Goal: Task Accomplishment & Management: Use online tool/utility

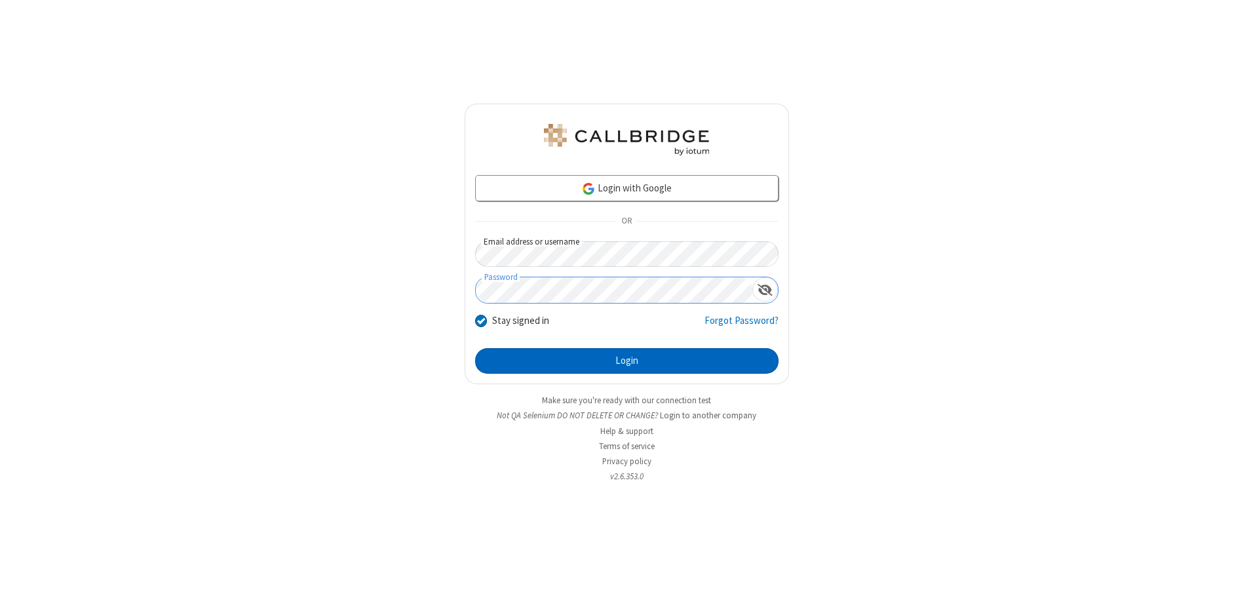
click at [626, 360] on button "Login" at bounding box center [626, 361] width 303 height 26
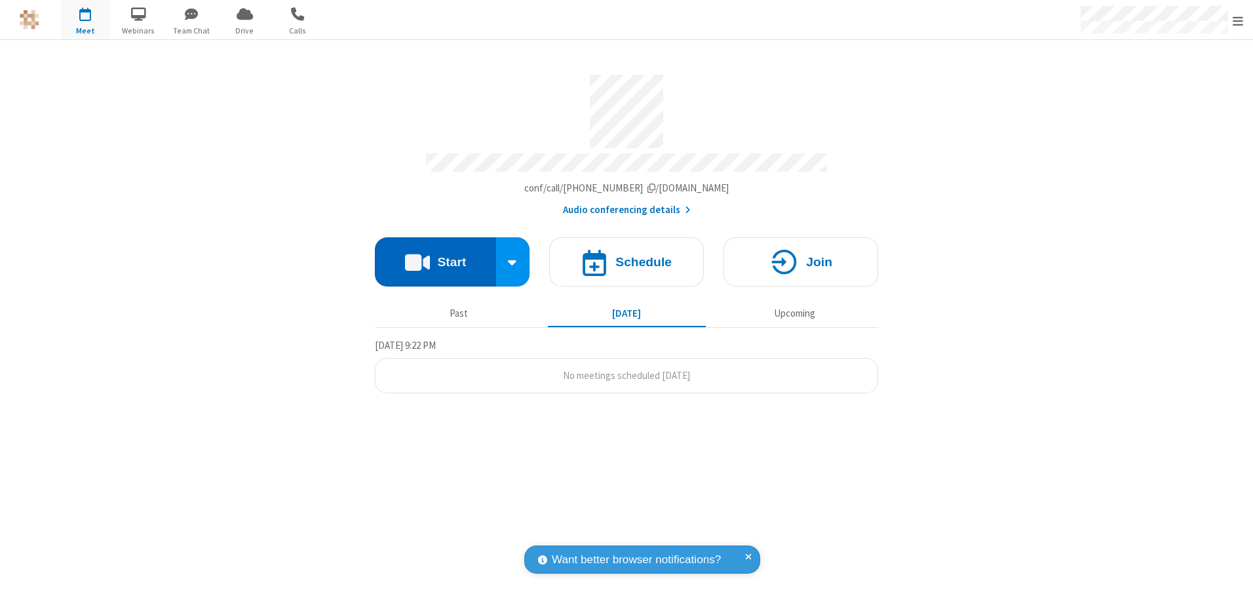
click at [435, 257] on button "Start" at bounding box center [435, 261] width 121 height 49
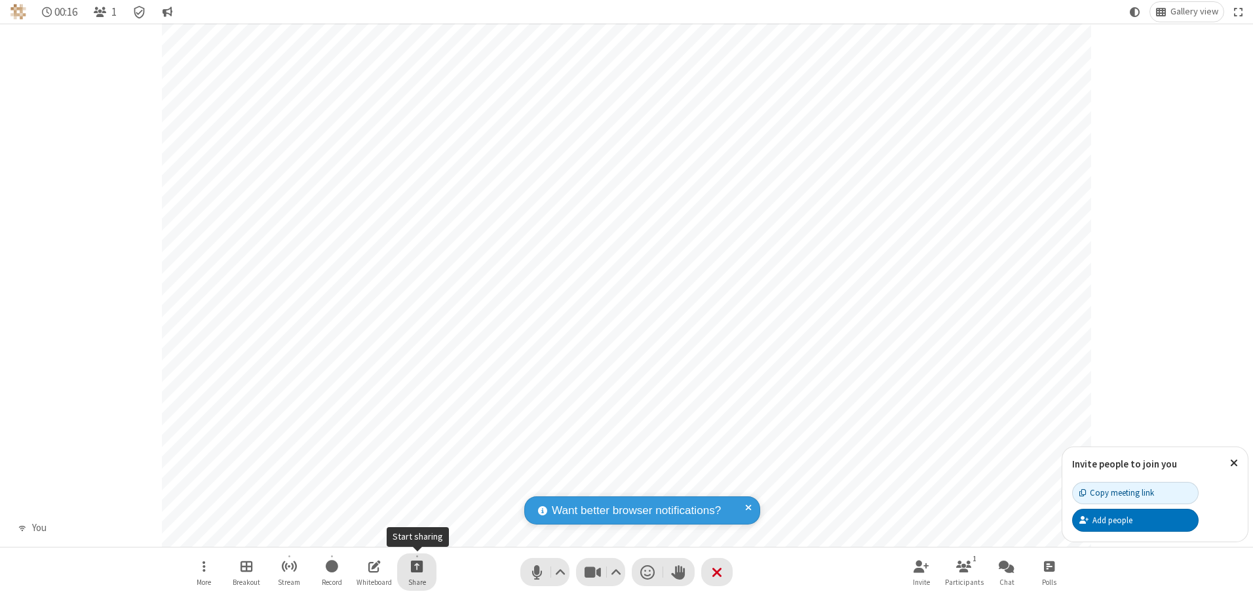
click at [417, 565] on span "Start sharing" at bounding box center [417, 566] width 12 height 16
click at [364, 534] on span "Share my screen" at bounding box center [363, 534] width 15 height 11
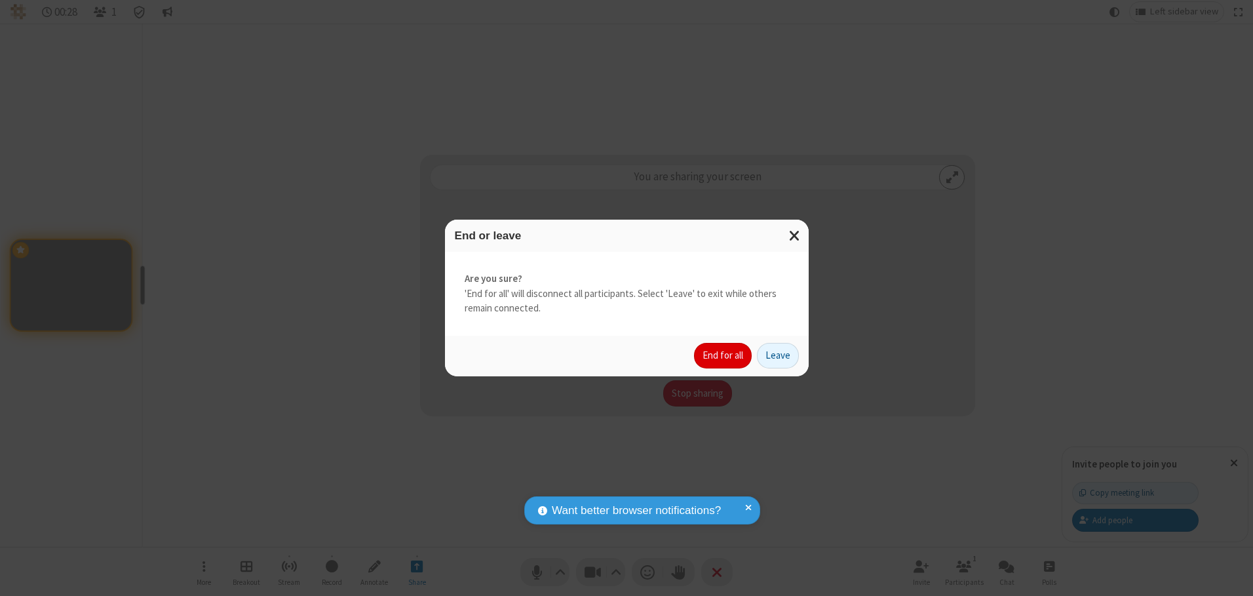
click at [723, 355] on button "End for all" at bounding box center [723, 356] width 58 height 26
